Goal: Task Accomplishment & Management: Manage account settings

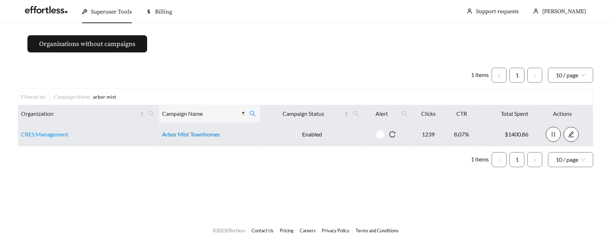
click at [171, 133] on link "Arbor Mist Townhomes" at bounding box center [191, 134] width 58 height 7
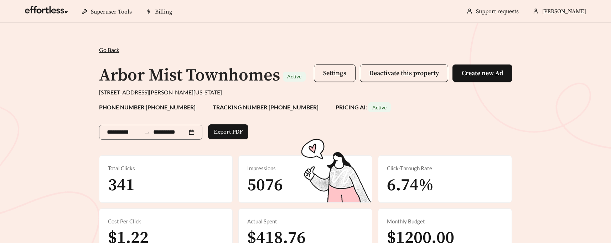
click at [337, 73] on span "Settings" at bounding box center [334, 73] width 23 height 8
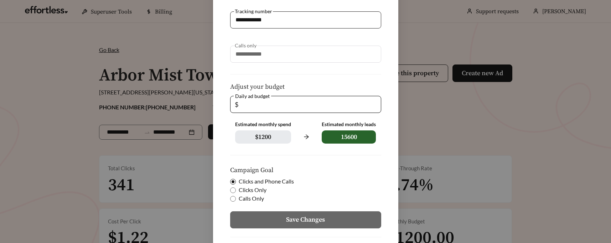
scroll to position [160, 0]
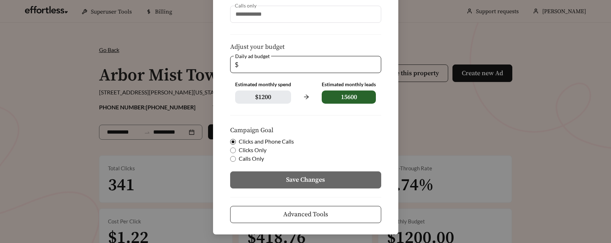
click at [304, 214] on span "Advanced Tools" at bounding box center [305, 214] width 45 height 10
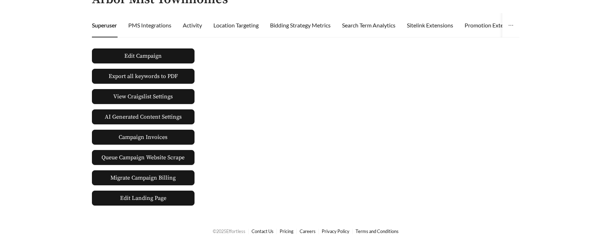
scroll to position [61, 0]
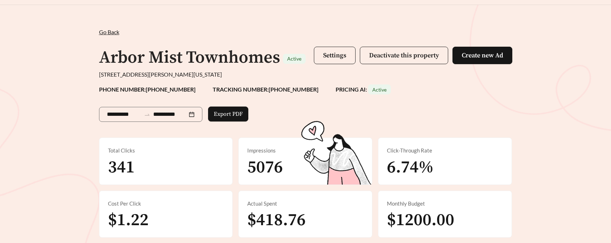
scroll to position [12, 0]
